Goal: Communication & Community: Ask a question

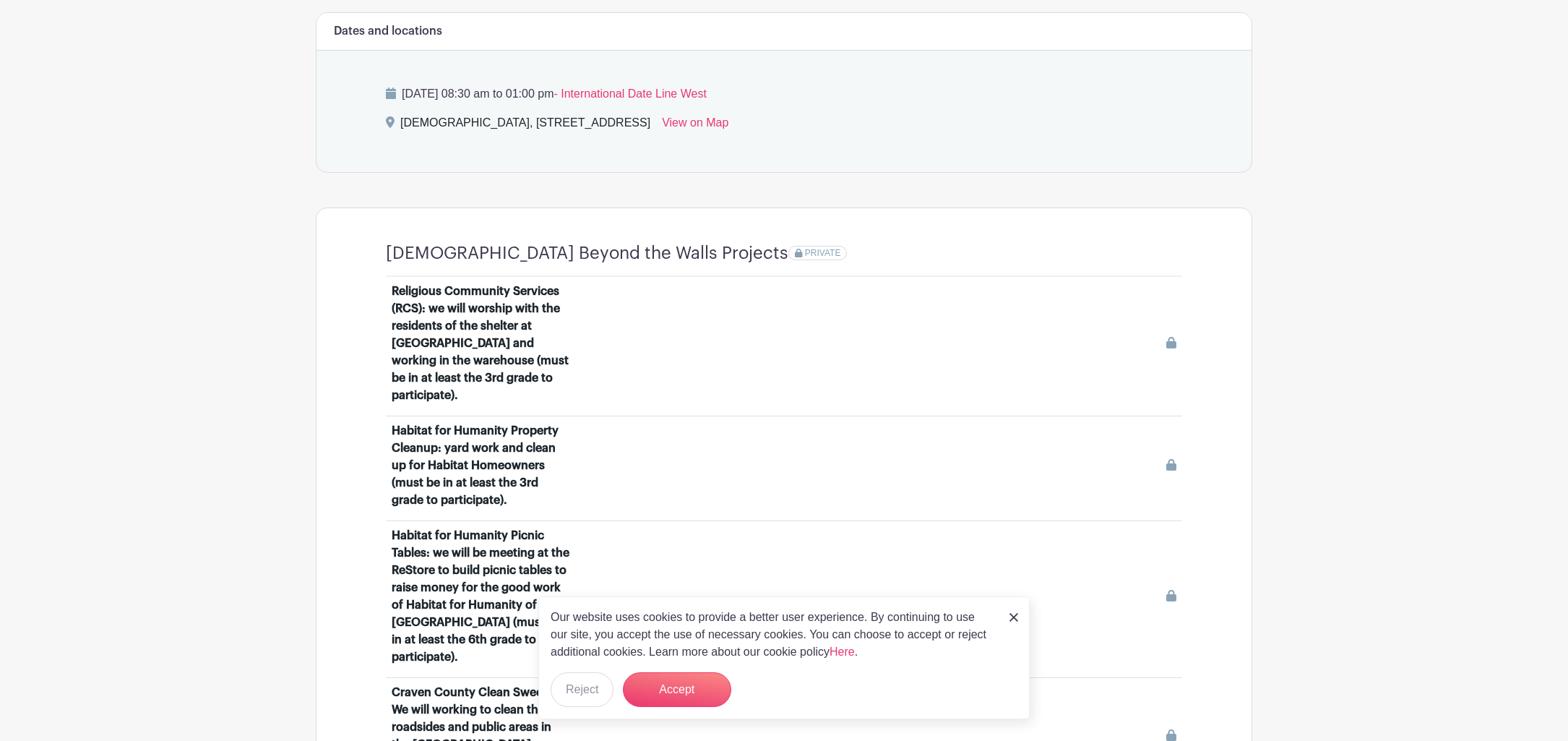
scroll to position [798, 0]
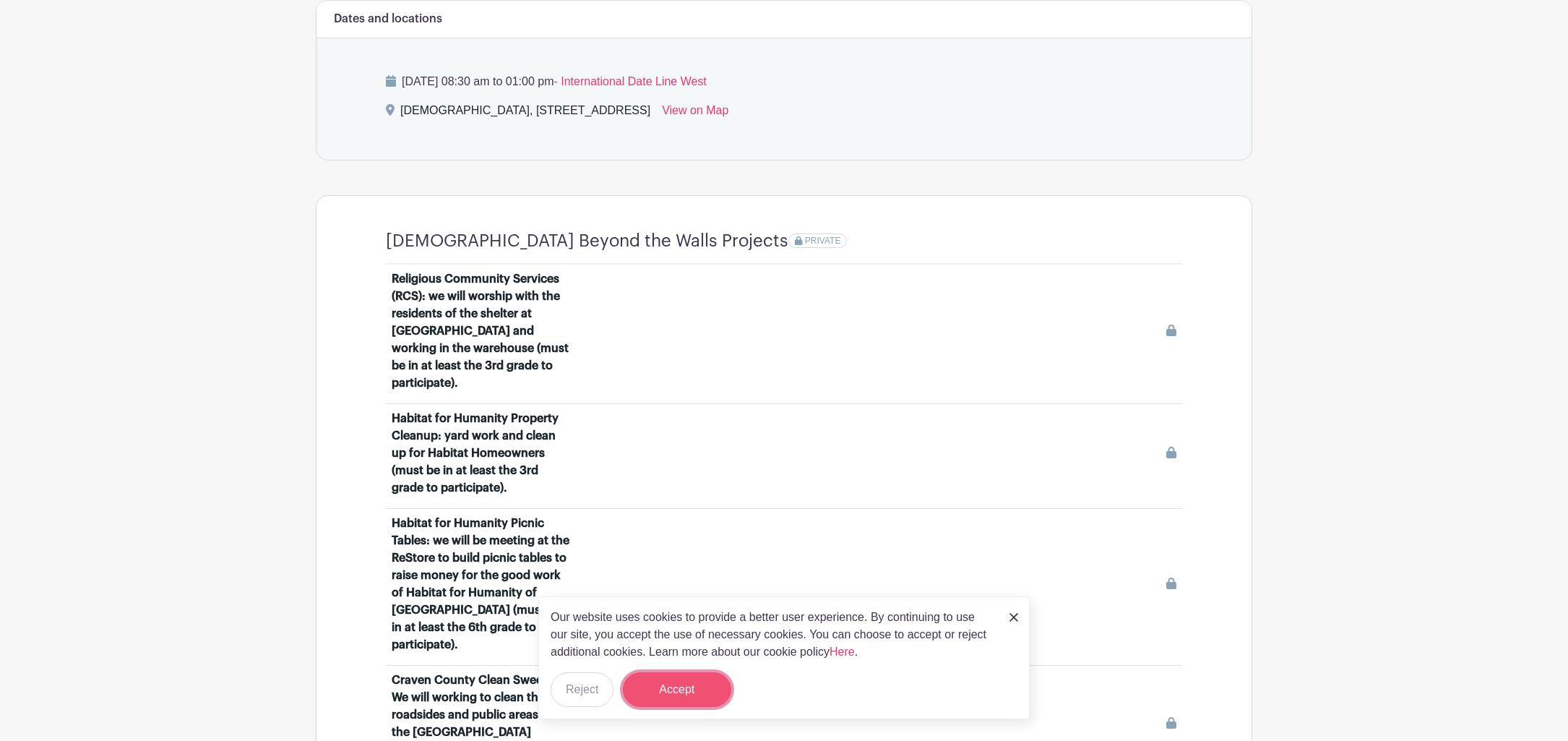
drag, startPoint x: 674, startPoint y: 692, endPoint x: 685, endPoint y: 678, distance: 17.8
click at [674, 691] on button "Accept" at bounding box center [676, 689] width 108 height 35
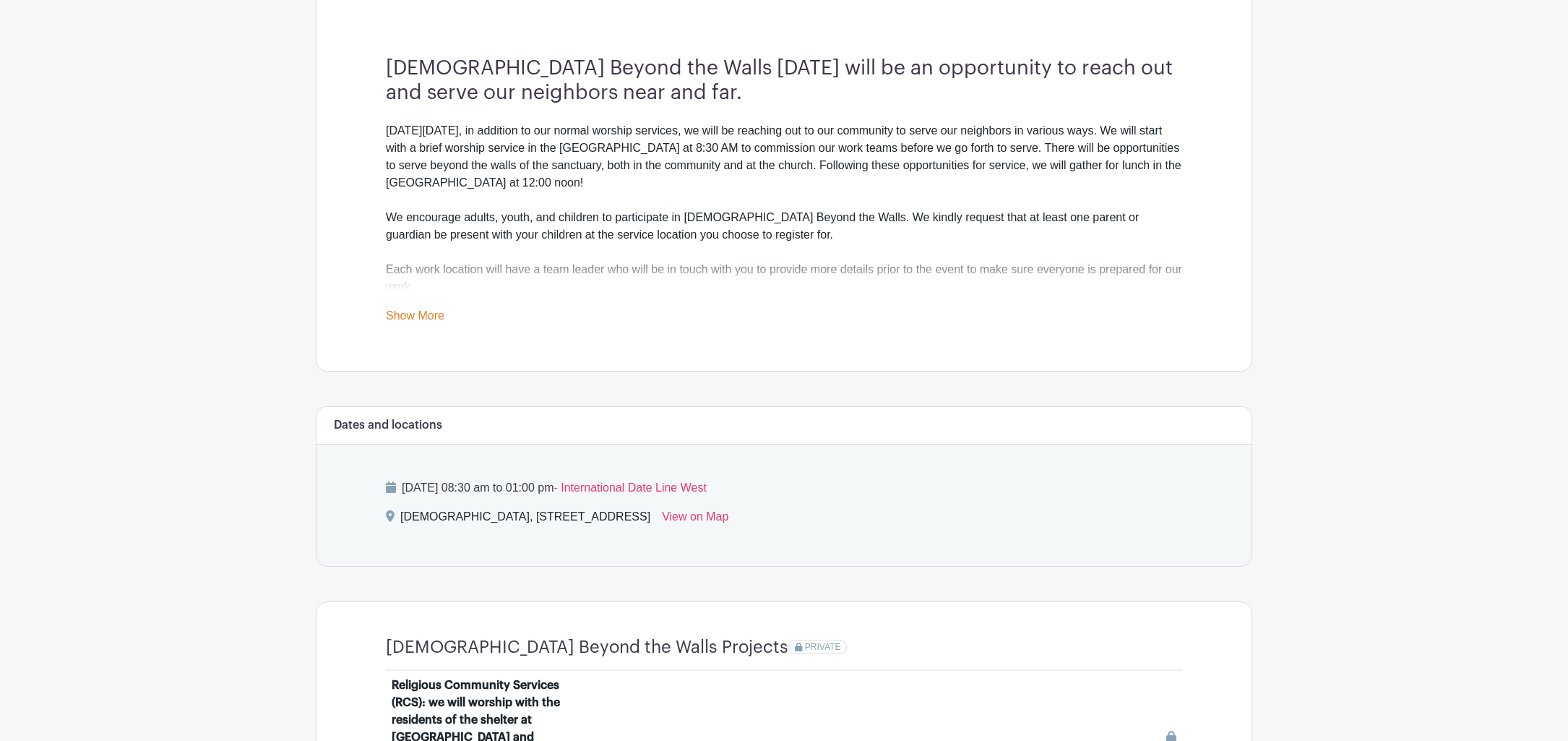
scroll to position [392, 0]
click at [430, 317] on link "Show More" at bounding box center [414, 317] width 59 height 18
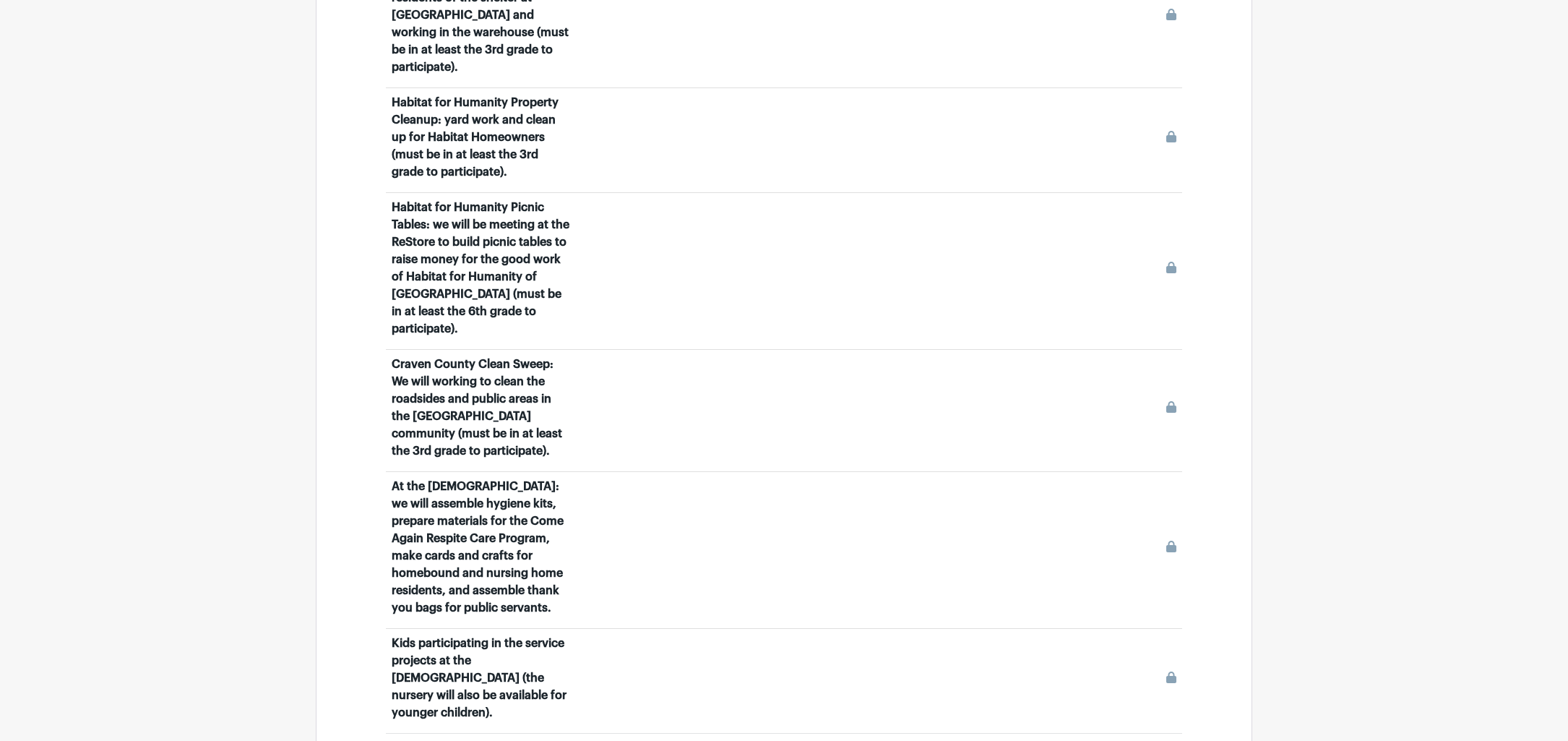
scroll to position [1135, 0]
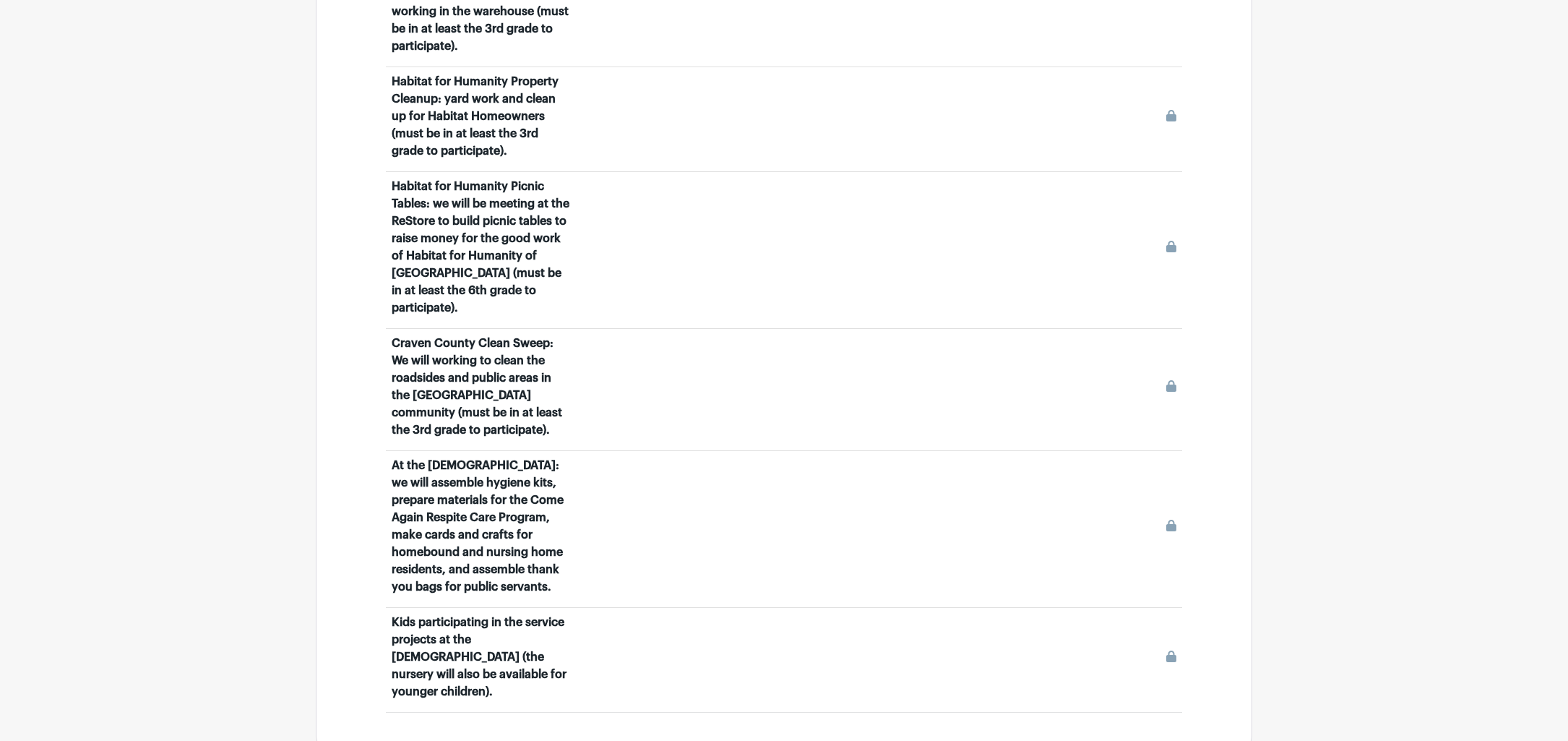
click at [520, 393] on div "Craven County Clean Sweep: We will working to clean the roadsides and public ar…" at bounding box center [480, 387] width 179 height 104
click at [1172, 380] on icon at bounding box center [1171, 386] width 10 height 11
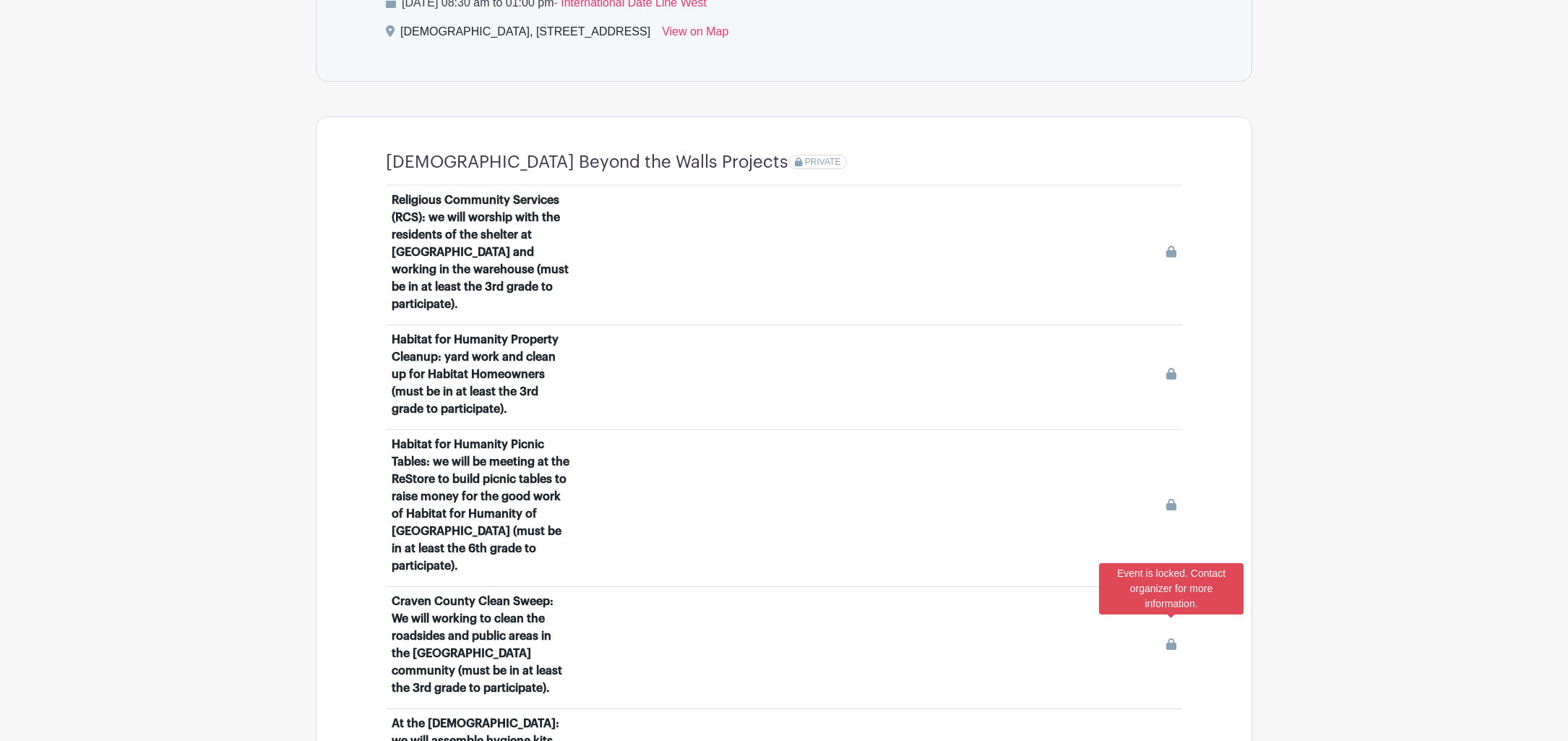
click at [821, 337] on div "Habitat for Humanity Property Cleanup: yard work and clean up for Habitat Homeo…" at bounding box center [783, 377] width 785 height 92
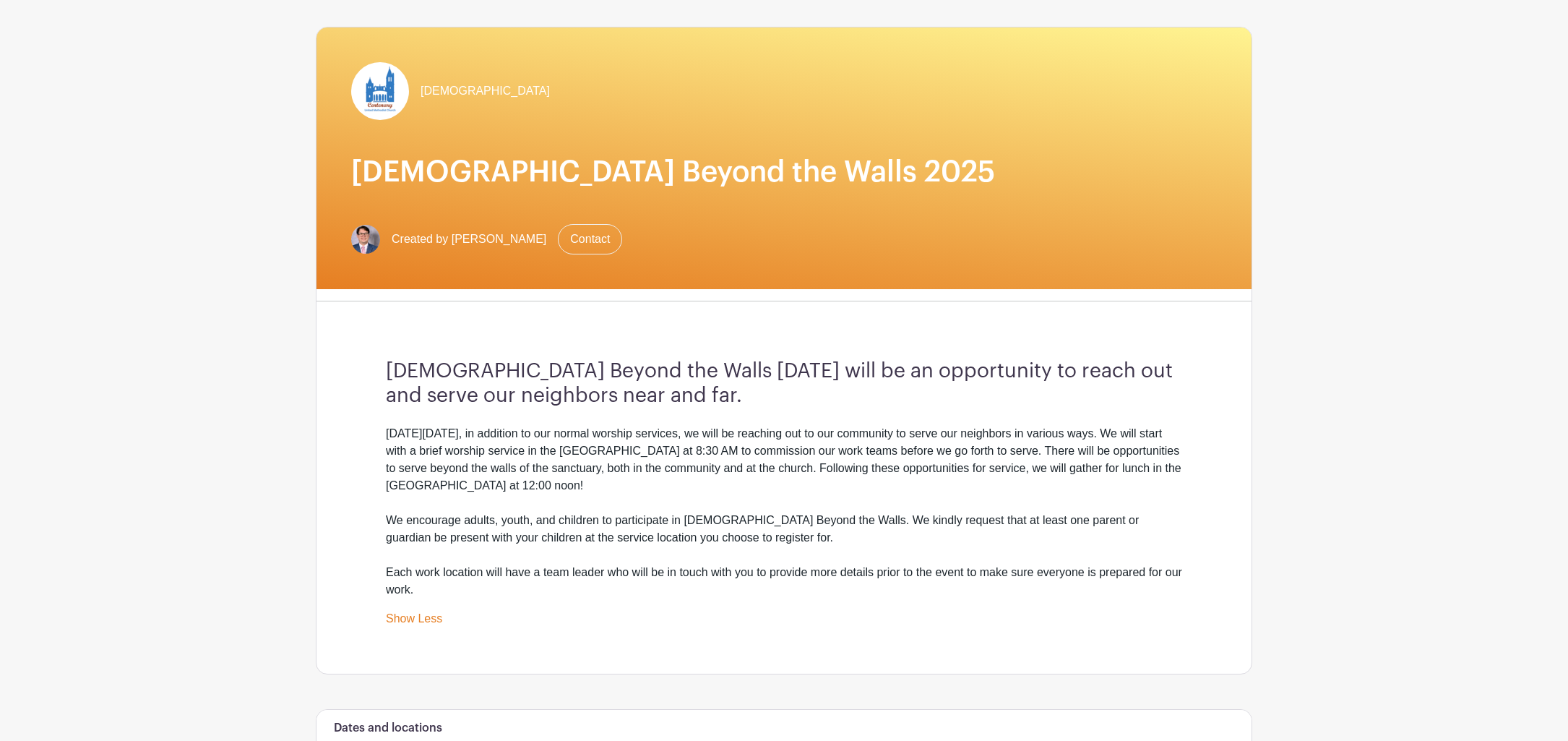
scroll to position [54, 0]
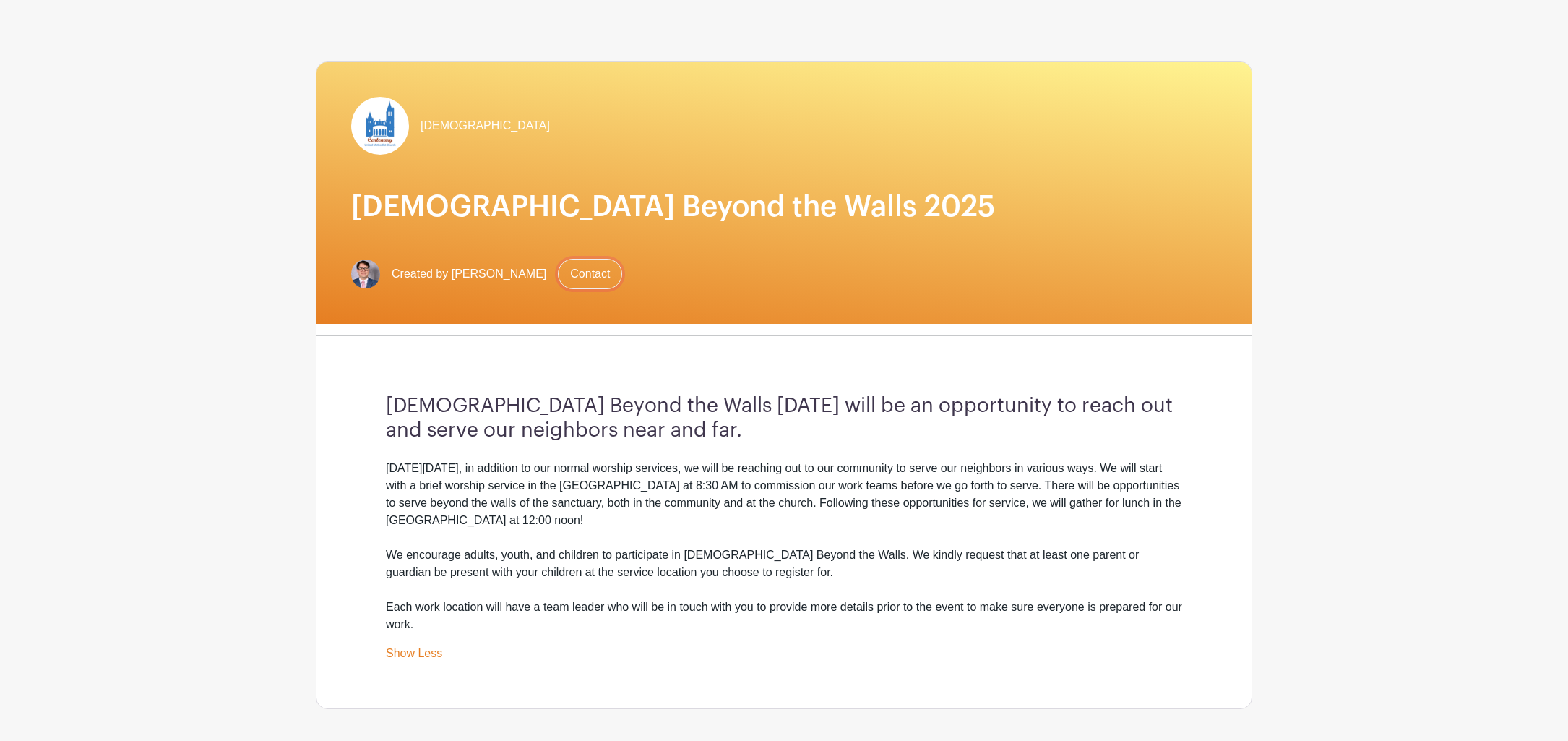
click at [557, 270] on link "Contact" at bounding box center [590, 274] width 64 height 31
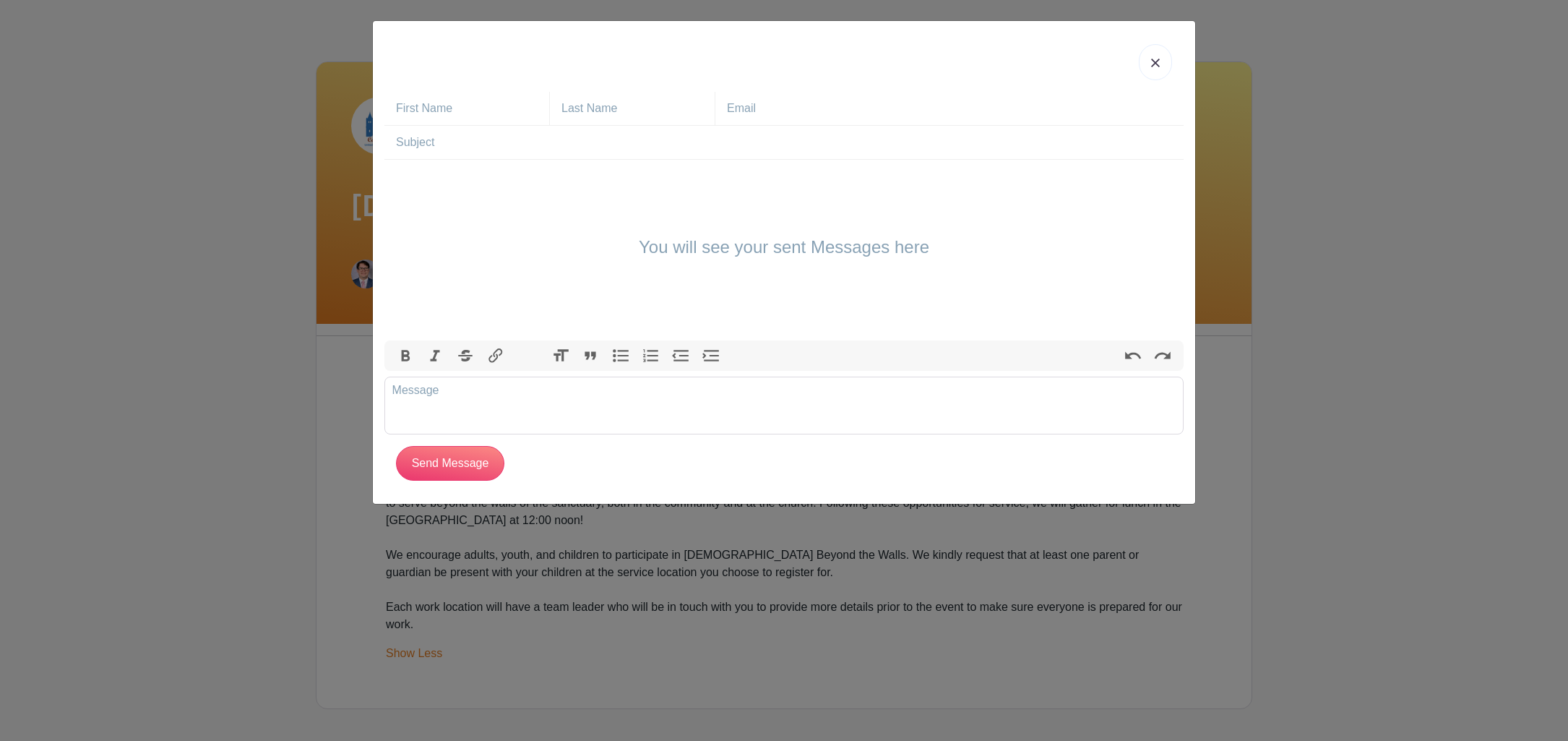
click at [492, 111] on input "text" at bounding box center [472, 108] width 153 height 33
type input "[PERSON_NAME]"
click at [571, 108] on input "text" at bounding box center [638, 108] width 153 height 33
type input "[PERSON_NAME]"
type input "[EMAIL_ADDRESS][DOMAIN_NAME]"
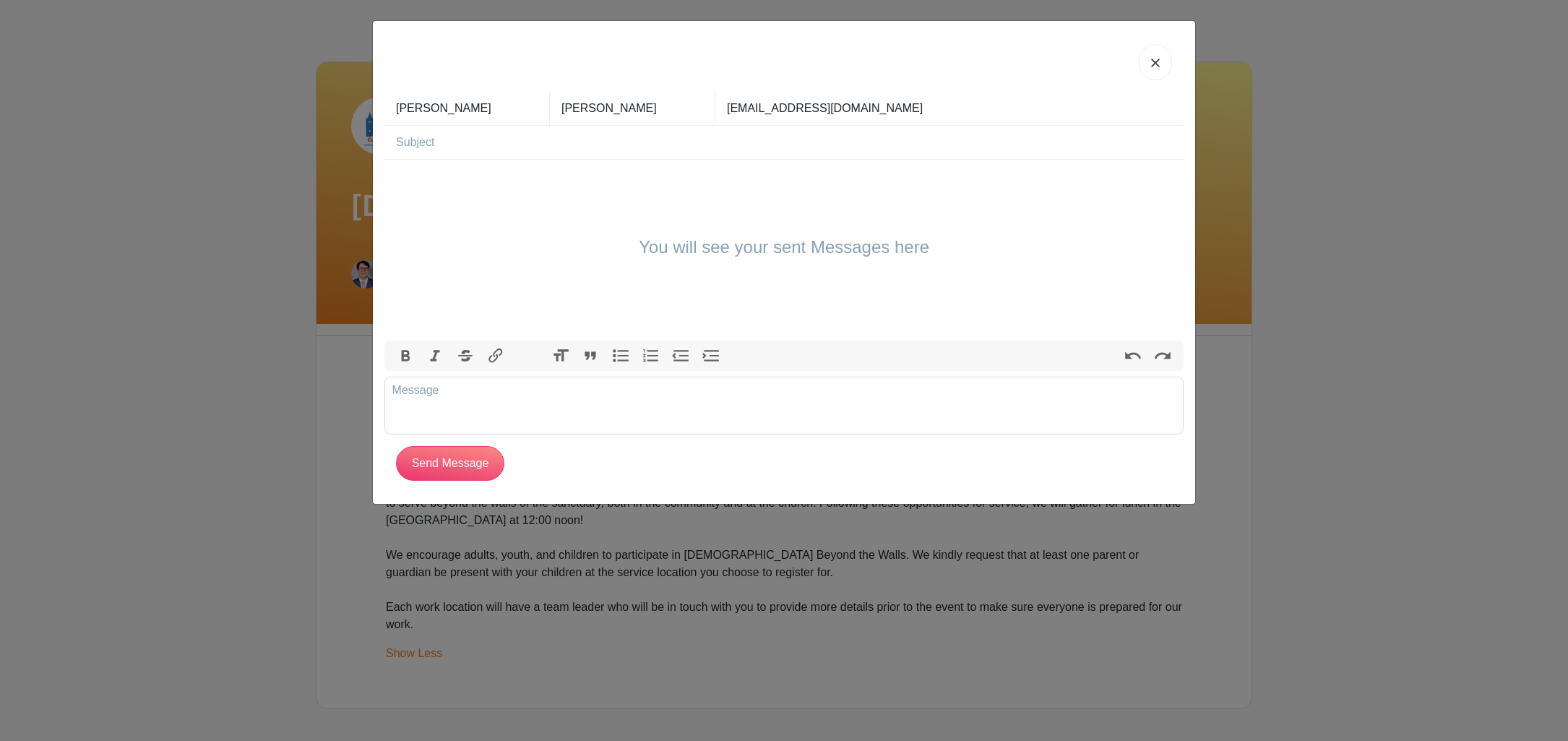
type input "[PERSON_NAME]"
click at [484, 149] on input "text" at bounding box center [790, 141] width 787 height 33
type input "[DATE] Clean Sweep"
click at [410, 401] on trix-editor at bounding box center [783, 406] width 799 height 58
type trix-editor "<div>Hello [PERSON_NAME],&nbsp; I went to sign up for Clean Sweep [DATE] and fo…"
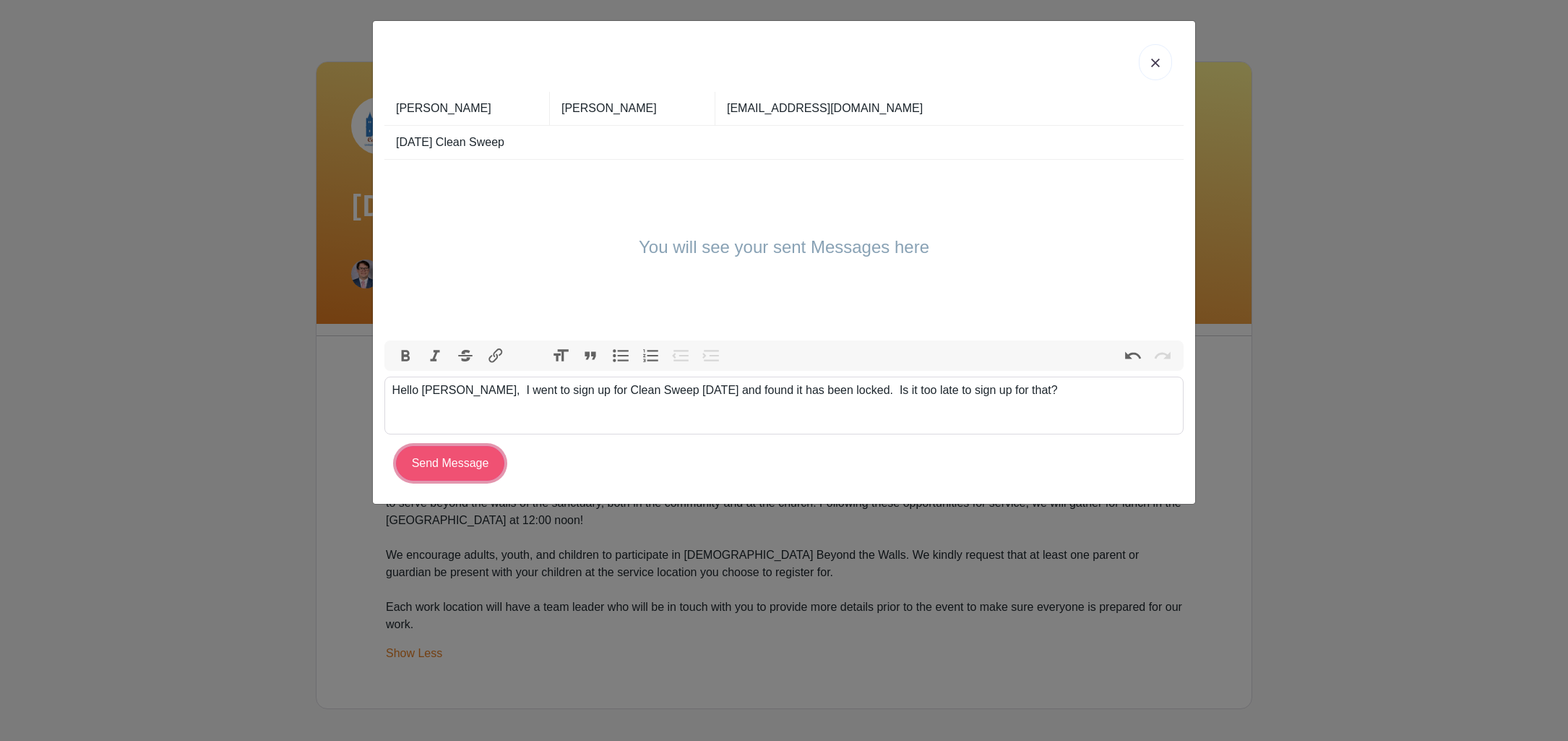
click at [449, 464] on input "Send Message" at bounding box center [450, 463] width 108 height 35
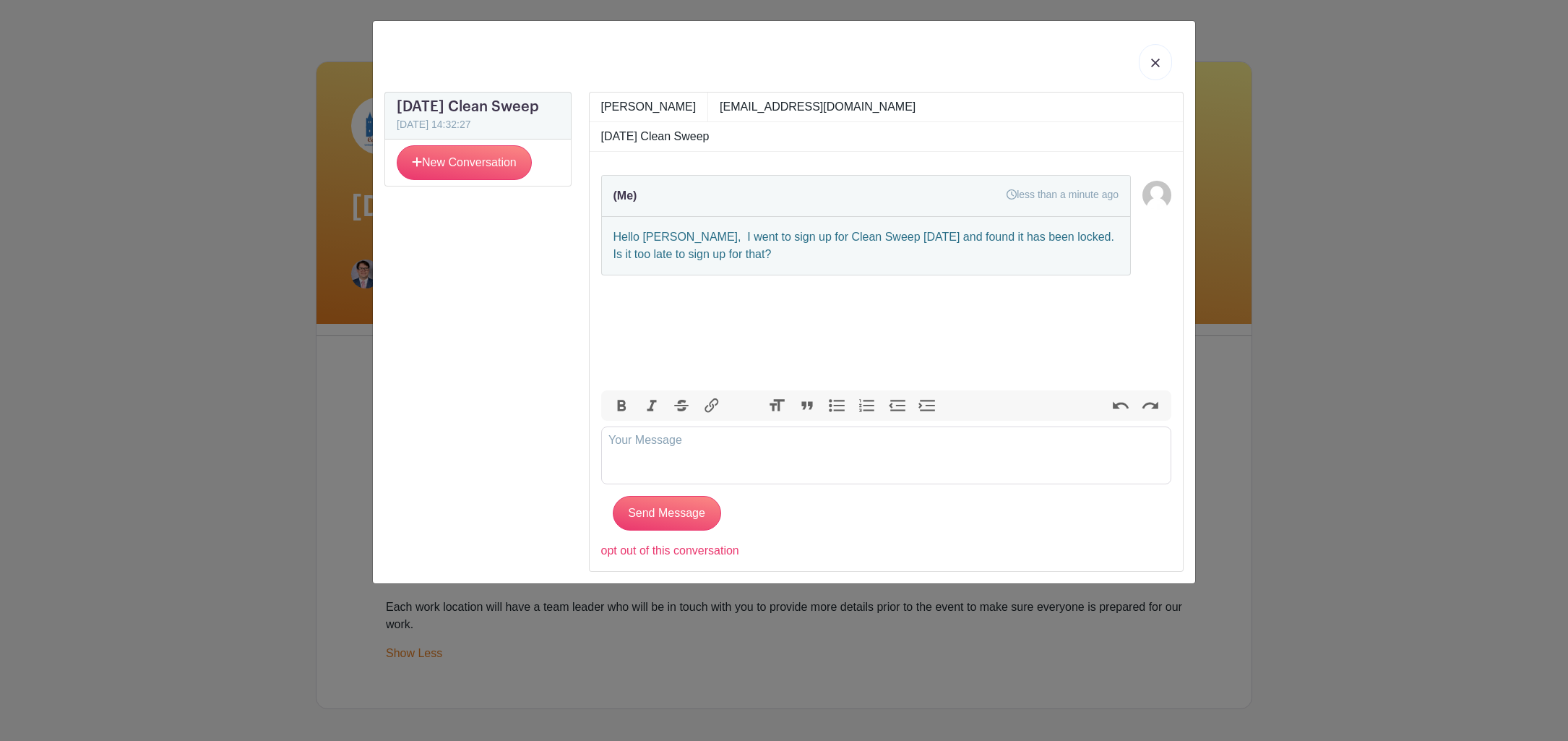
click at [1156, 63] on img at bounding box center [1155, 63] width 9 height 9
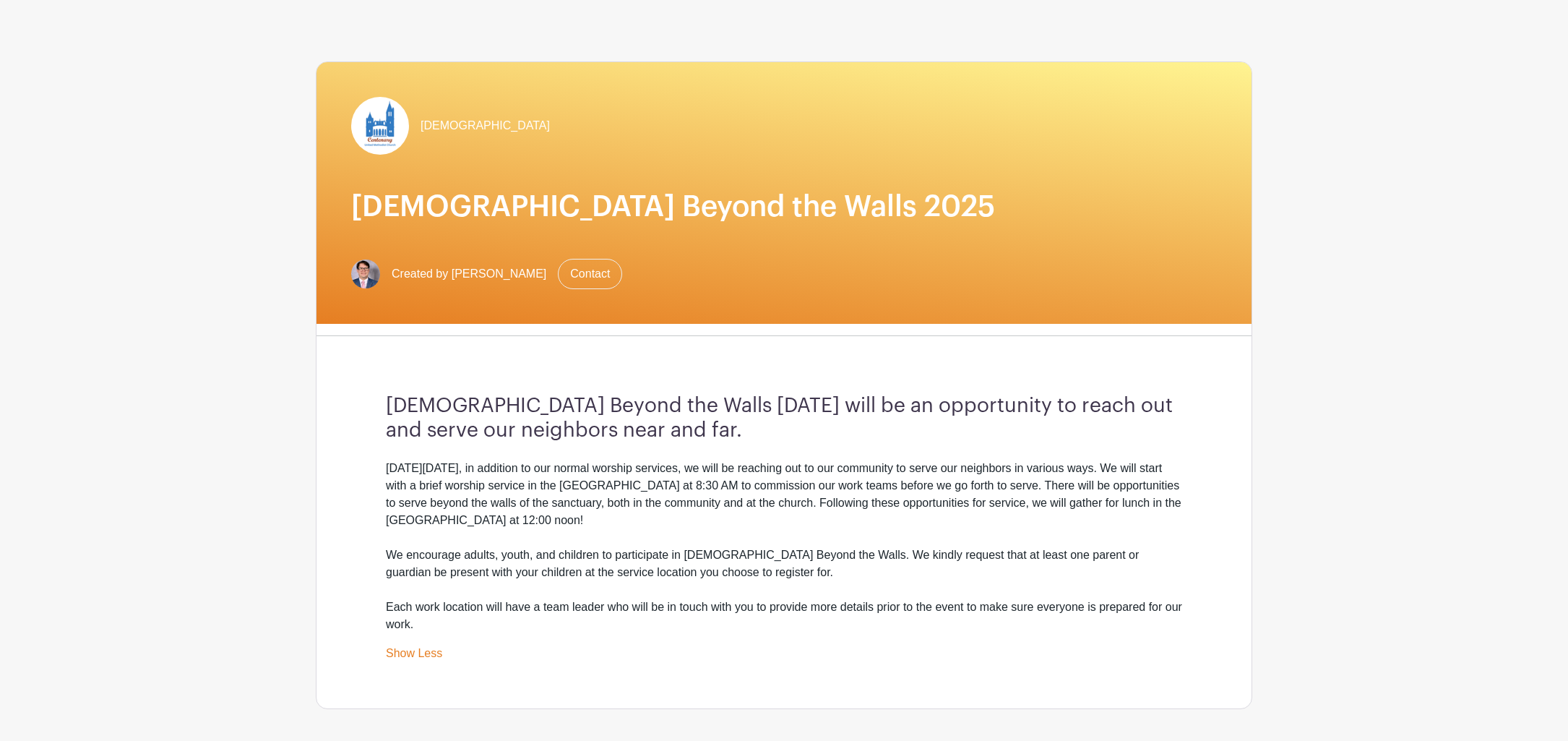
scroll to position [0, 0]
